Goal: Task Accomplishment & Management: Use online tool/utility

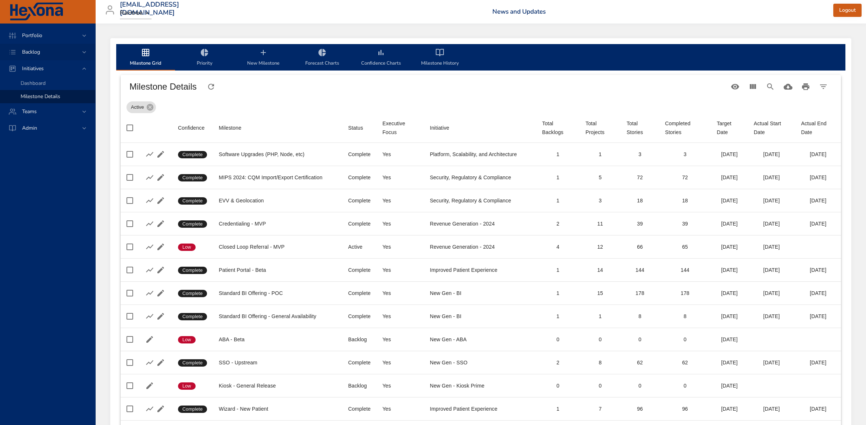
click at [36, 50] on span "Backlog" at bounding box center [31, 52] width 30 height 7
click at [40, 67] on span "Backlog Details" at bounding box center [38, 66] width 35 height 7
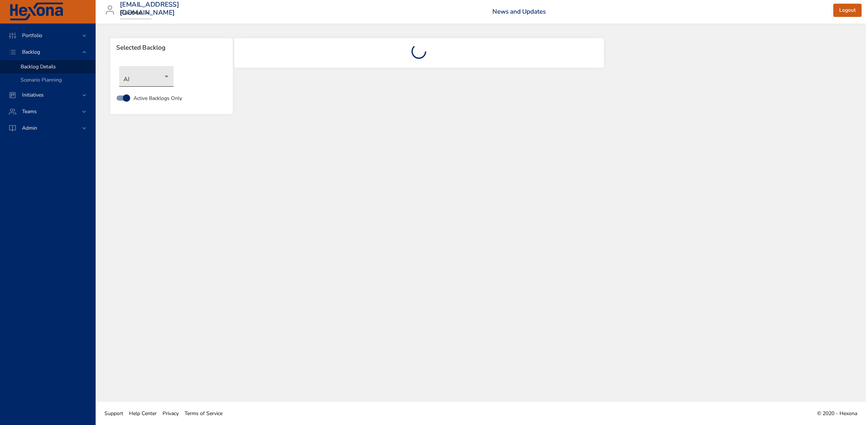
click at [146, 83] on body "Portfolio Backlog Backlog Details Scenario Planning Initiatives Teams Admin [EM…" at bounding box center [433, 212] width 866 height 425
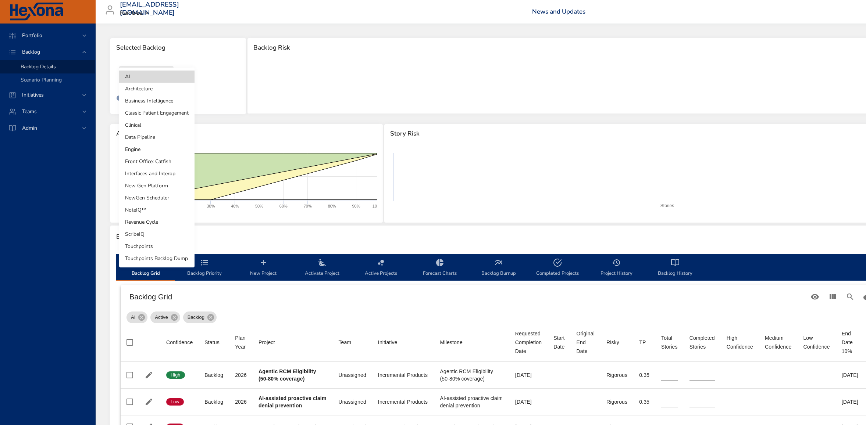
click at [142, 89] on li "Architecture" at bounding box center [156, 89] width 75 height 12
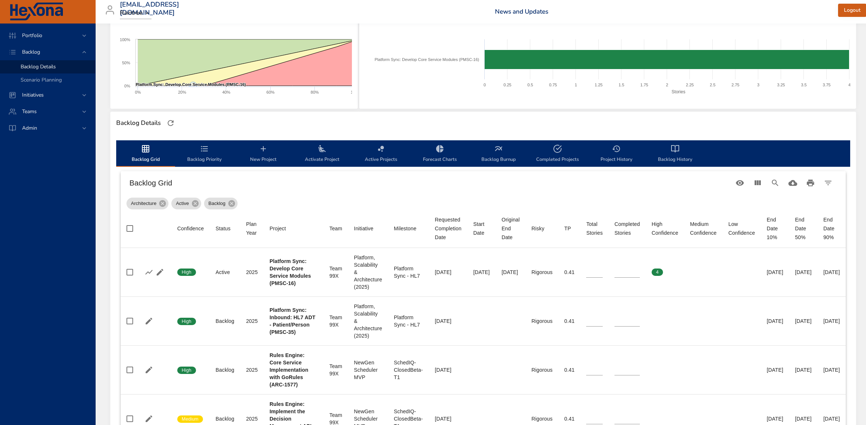
scroll to position [114, 1]
click at [38, 112] on span "Teams" at bounding box center [29, 111] width 26 height 7
click at [39, 100] on span "Dashboard" at bounding box center [33, 99] width 25 height 7
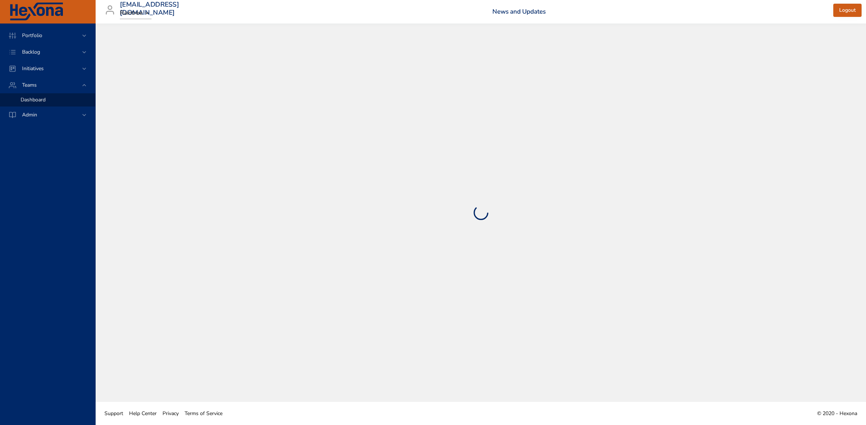
select select "***"
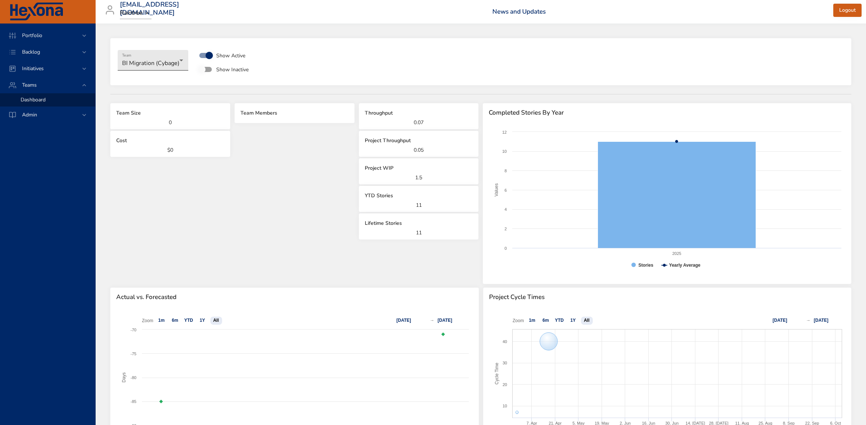
click at [158, 59] on body "**********" at bounding box center [433, 212] width 866 height 425
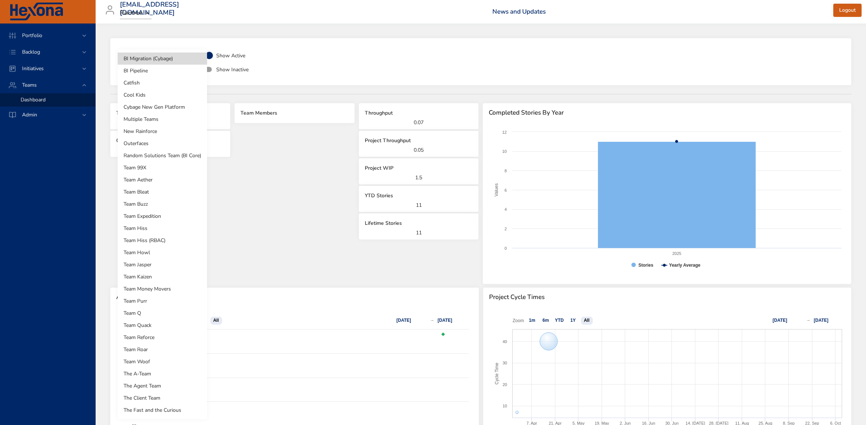
click at [140, 164] on li "Team 99X" at bounding box center [162, 168] width 89 height 12
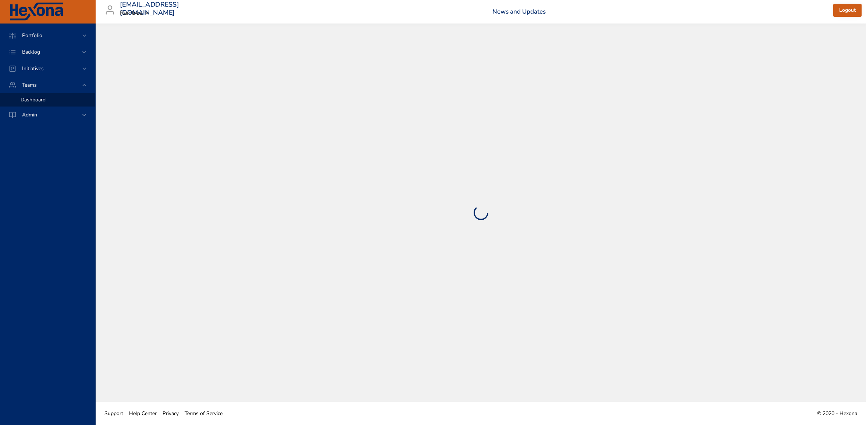
select select "***"
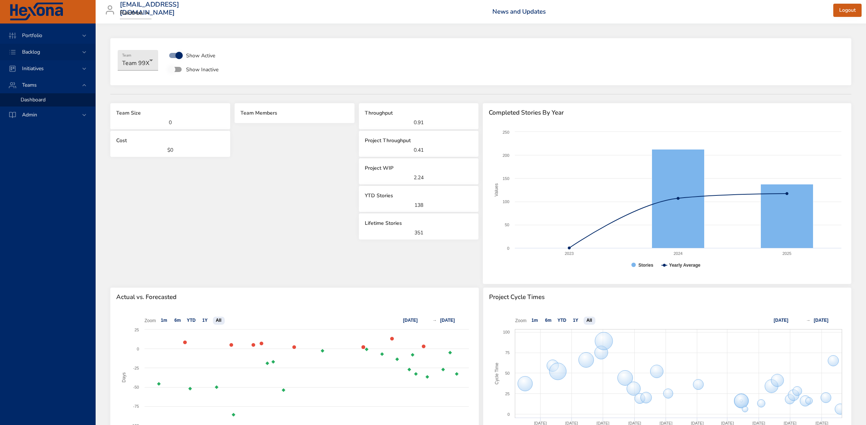
click at [35, 50] on span "Backlog" at bounding box center [31, 52] width 30 height 7
click at [40, 67] on span "Backlog Details" at bounding box center [38, 66] width 35 height 7
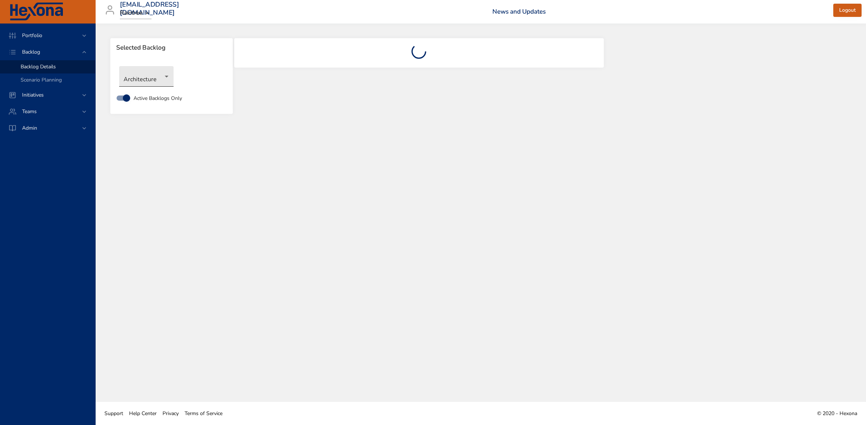
click at [147, 75] on body "Portfolio Backlog Backlog Details Scenario Planning Initiatives Teams Admin [EM…" at bounding box center [433, 212] width 866 height 425
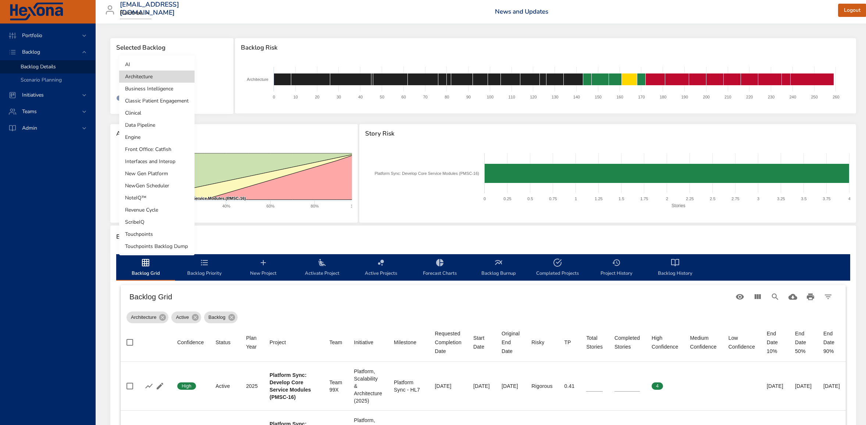
click at [428, 222] on div at bounding box center [433, 212] width 866 height 425
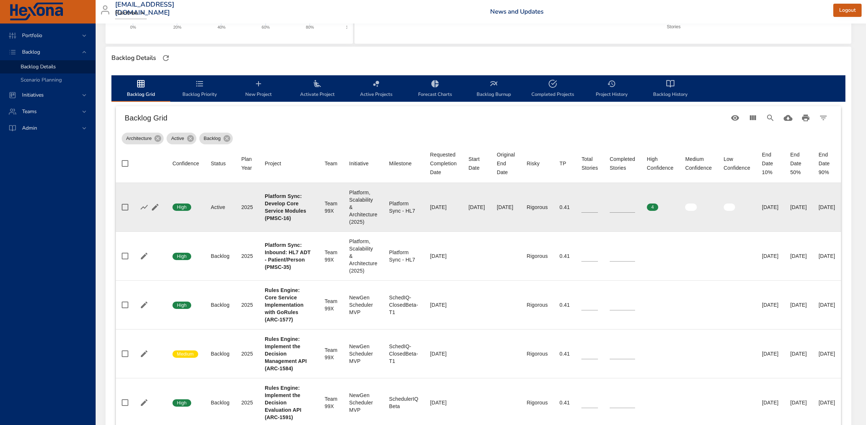
scroll to position [193, 44]
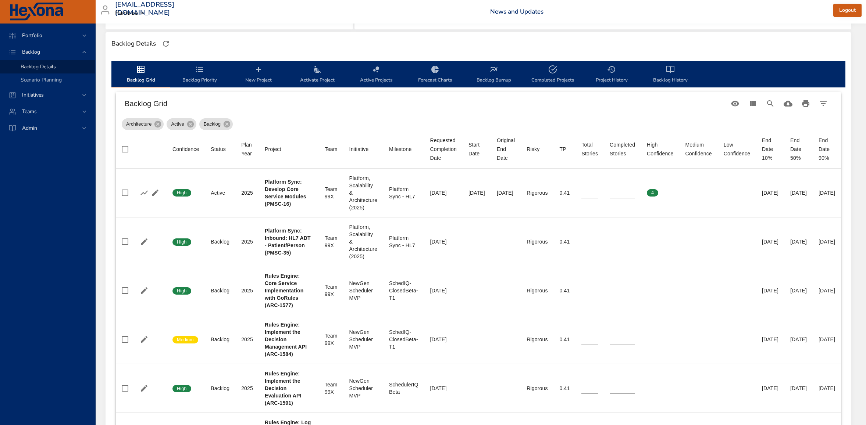
click at [431, 74] on icon "backlog-tab" at bounding box center [435, 69] width 9 height 9
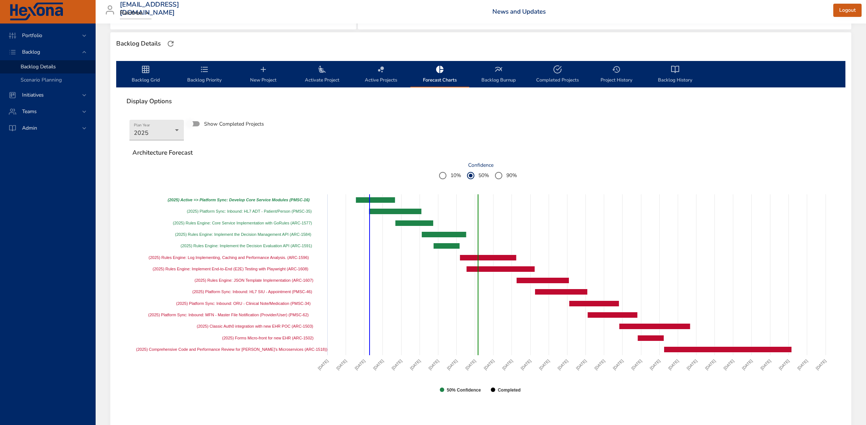
click at [143, 76] on span "Backlog Grid" at bounding box center [146, 74] width 50 height 19
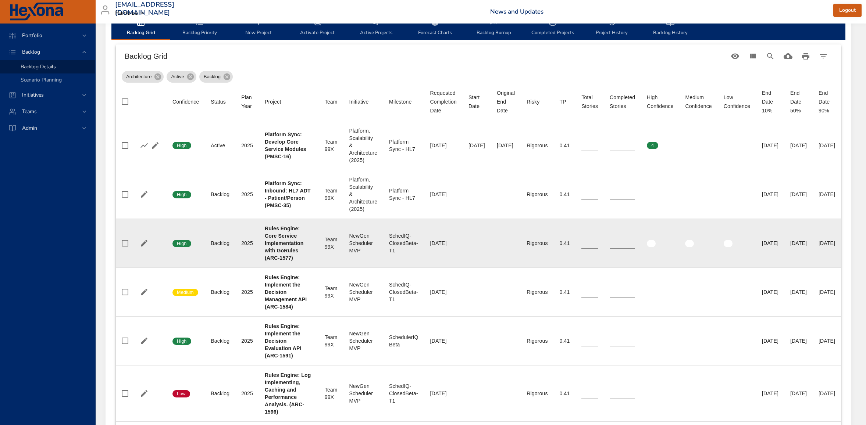
scroll to position [235, 44]
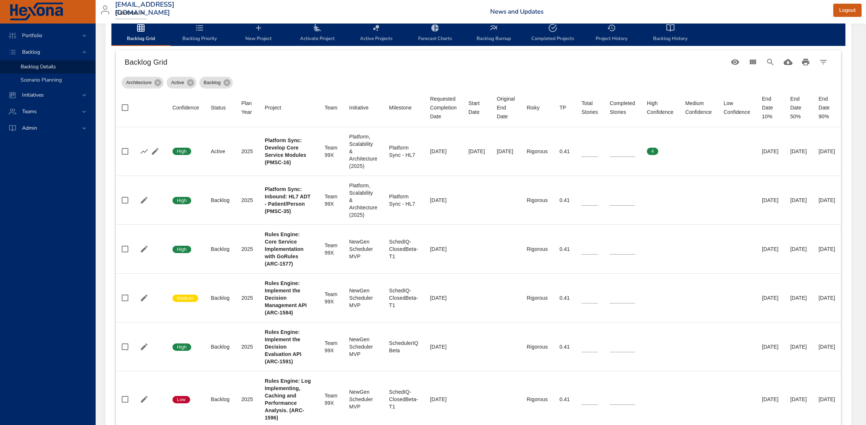
click at [47, 82] on span "Scenario Planning" at bounding box center [41, 79] width 41 height 7
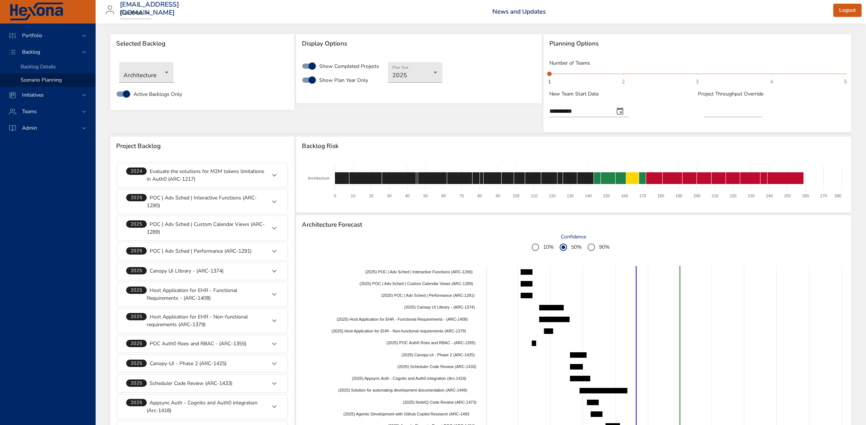
scroll to position [6, 0]
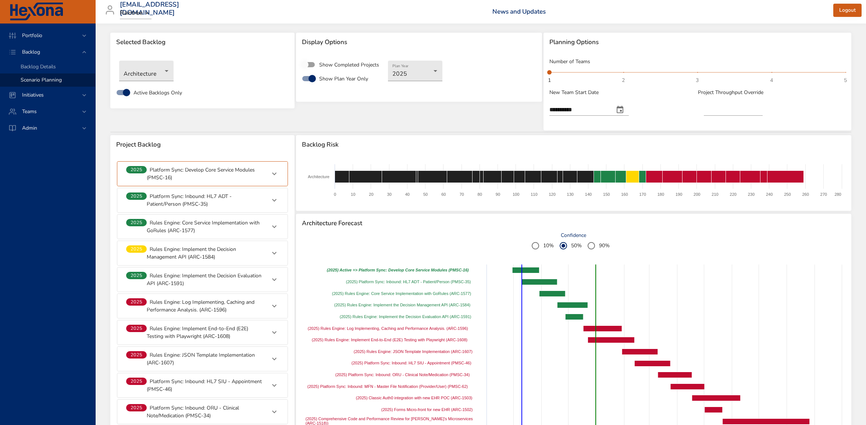
click at [272, 174] on icon at bounding box center [274, 173] width 9 height 9
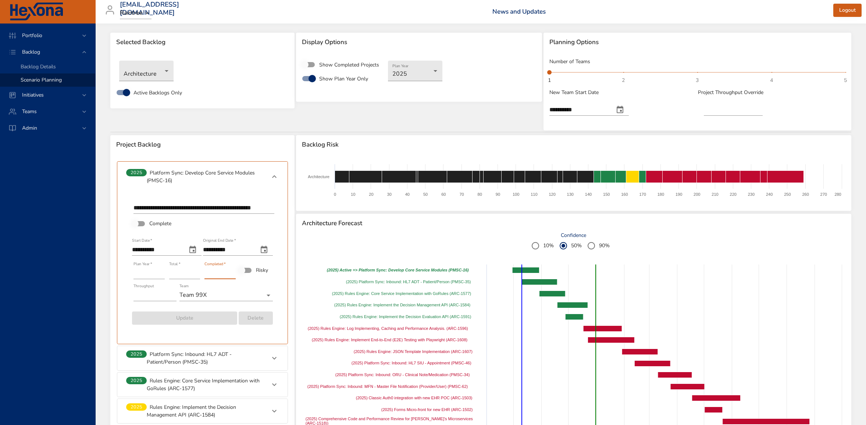
drag, startPoint x: 209, startPoint y: 274, endPoint x: 202, endPoint y: 274, distance: 7.0
click at [202, 274] on div "Completed   * *" at bounding box center [220, 271] width 36 height 22
type input "*"
type input "***"
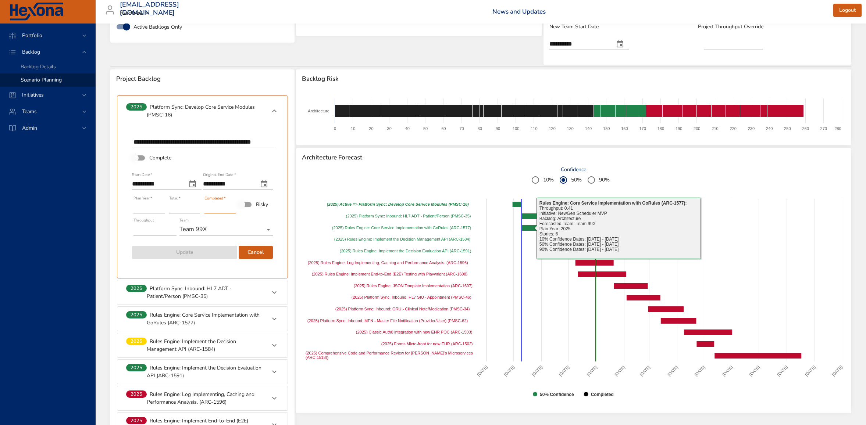
scroll to position [72, 0]
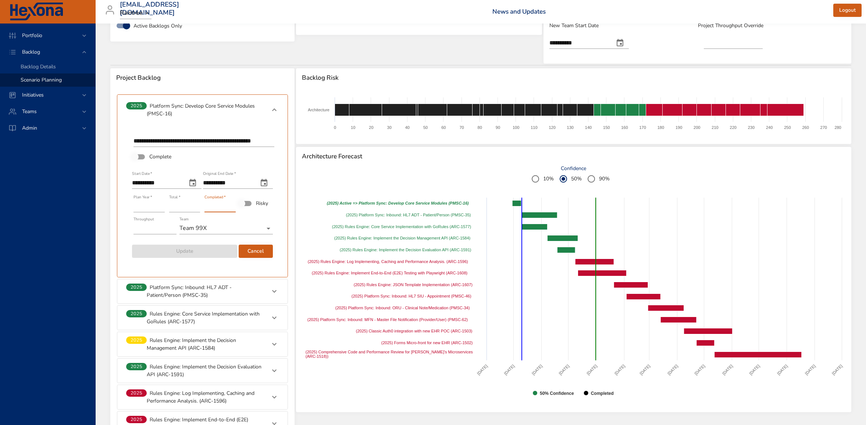
click at [256, 289] on p "Platform Sync: Inbound: HL7 ADT - Patient/Person (PMSC-35)" at bounding box center [206, 291] width 119 height 15
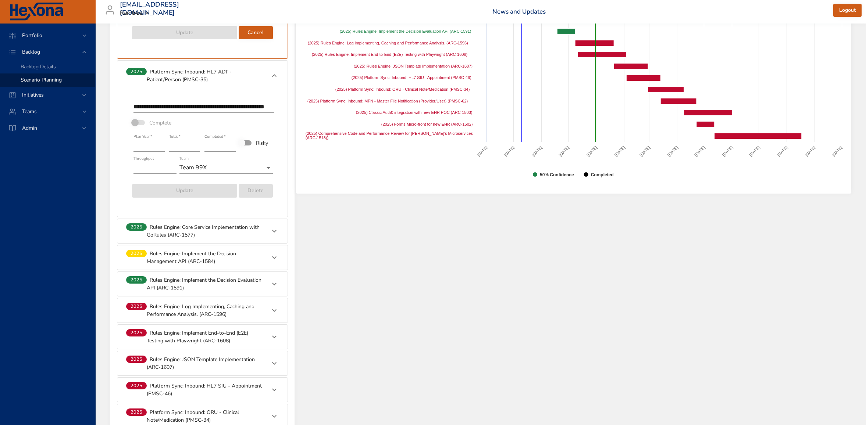
scroll to position [294, 0]
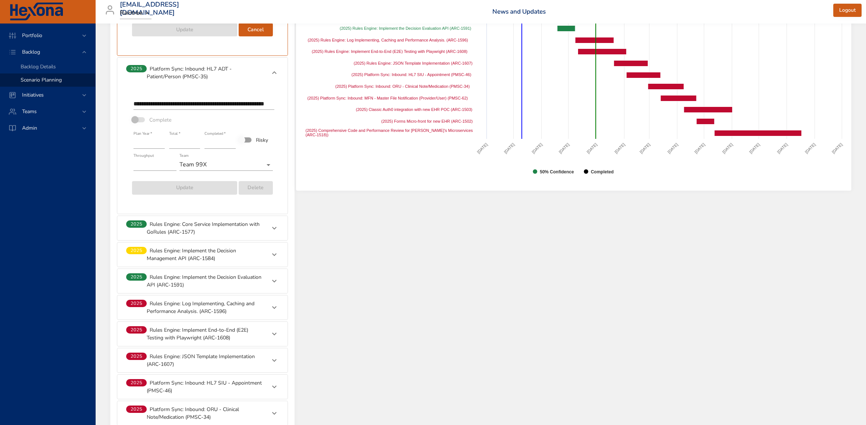
click at [274, 71] on icon at bounding box center [274, 72] width 9 height 9
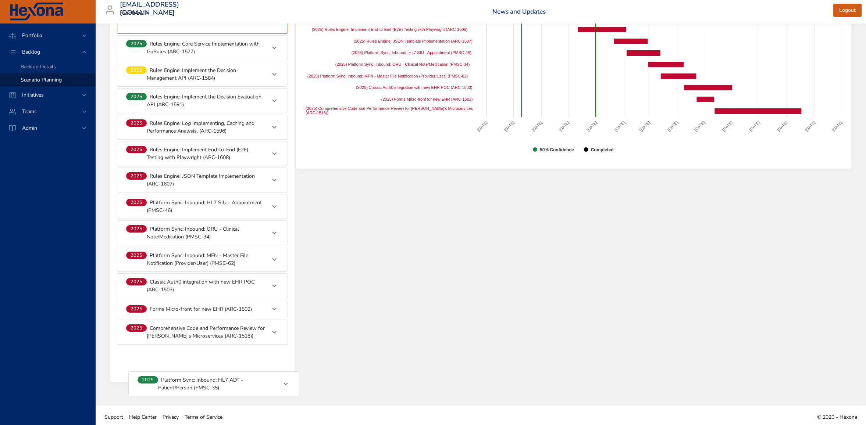
scroll to position [320, 0]
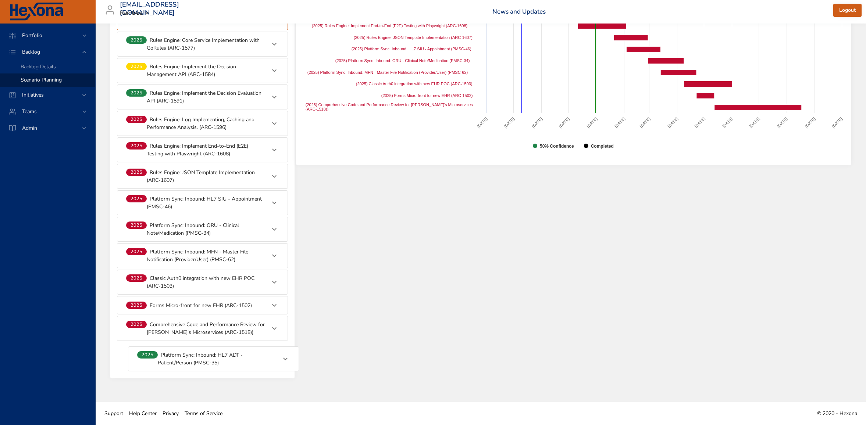
drag, startPoint x: 219, startPoint y: 64, endPoint x: 230, endPoint y: 359, distance: 295.4
click at [230, 359] on div "**********" at bounding box center [202, 108] width 172 height 524
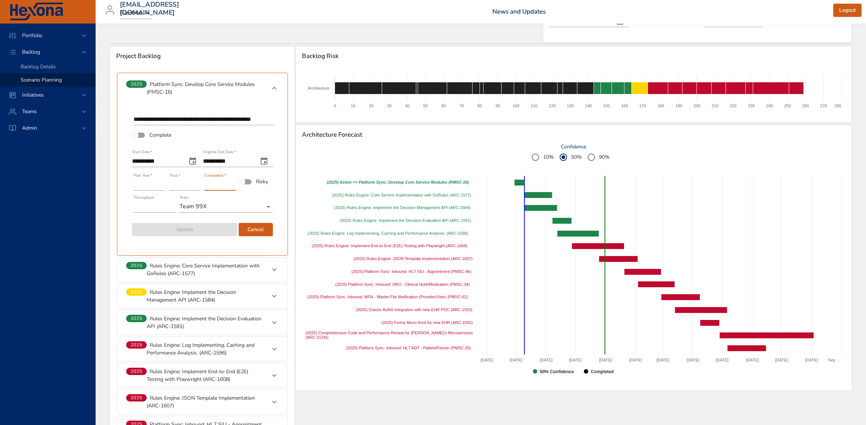
scroll to position [94, 0]
click at [273, 86] on icon at bounding box center [274, 87] width 9 height 9
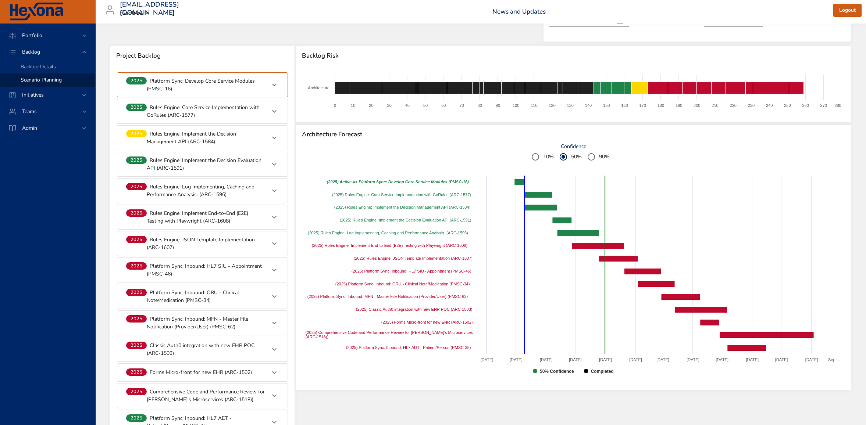
type input "*"
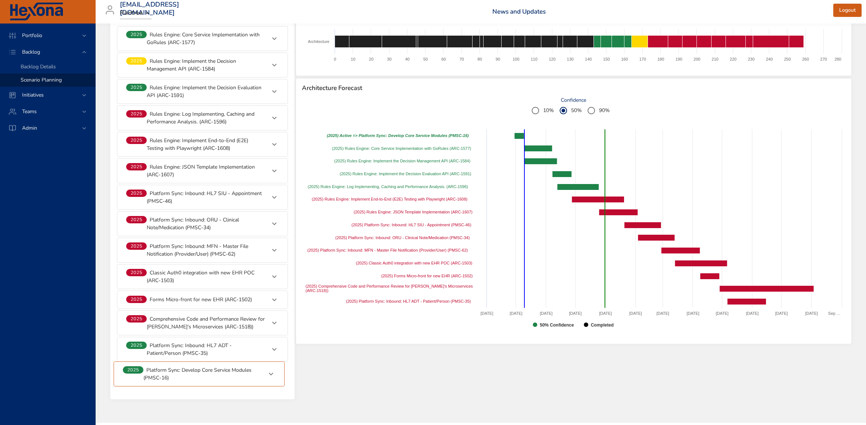
scroll to position [162, 0]
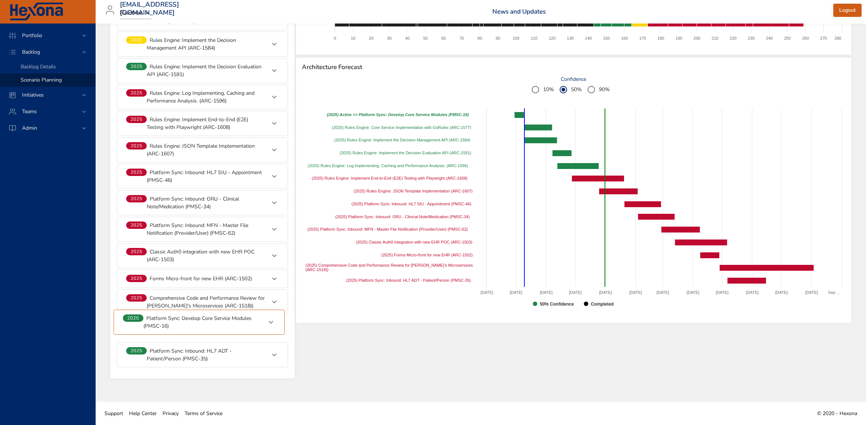
drag, startPoint x: 213, startPoint y: 80, endPoint x: 209, endPoint y: 322, distance: 241.9
click at [209, 322] on div "**********" at bounding box center [202, 186] width 172 height 365
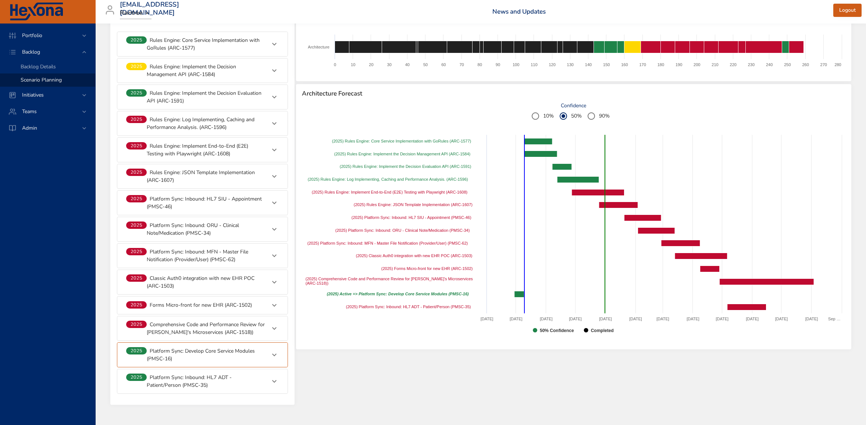
scroll to position [138, 0]
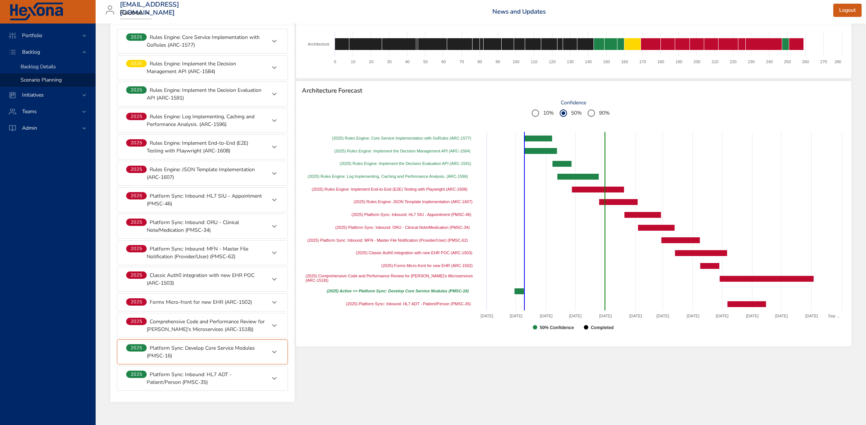
click at [47, 66] on span "Backlog Details" at bounding box center [38, 66] width 35 height 7
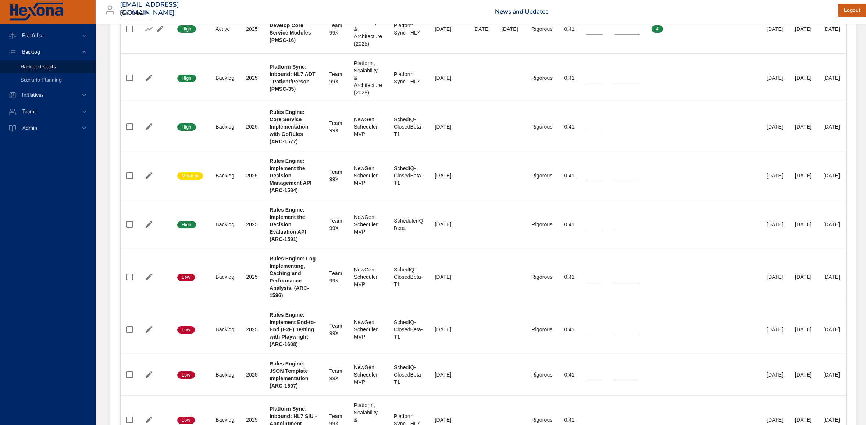
scroll to position [365, 0]
